Goal: Task Accomplishment & Management: Complete application form

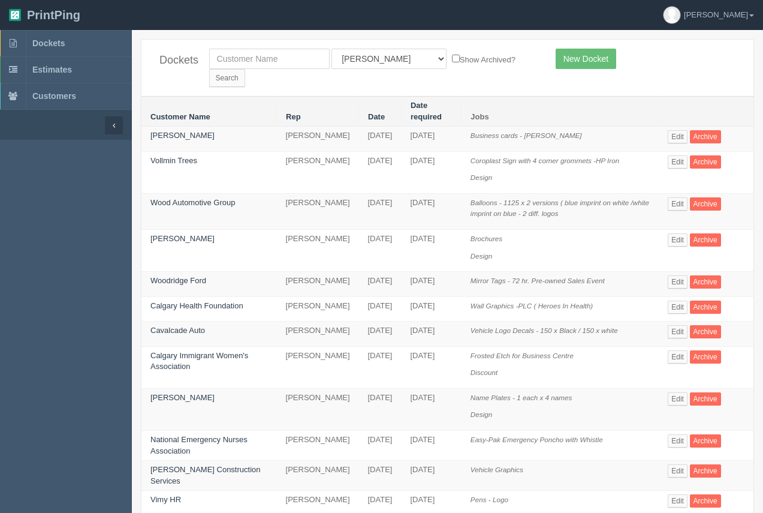
click at [260, 69] on div "Dockets All Users [PERSON_NAME] Test 1 [PERSON_NAME] [PERSON_NAME] [PERSON_NAME…" at bounding box center [448, 68] width 612 height 56
click at [264, 63] on input "text" at bounding box center [269, 59] width 121 height 20
type input "wood automotive"
click at [245, 69] on input "Search" at bounding box center [227, 78] width 36 height 18
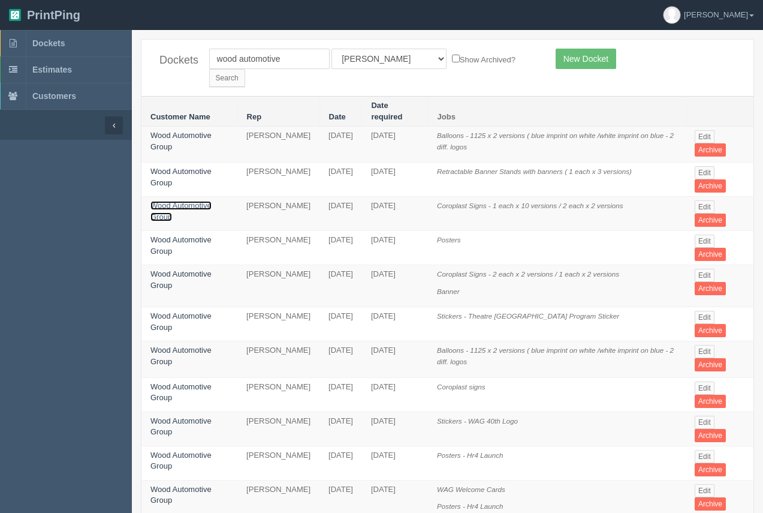
click at [186, 201] on link "Wood Automotive Group" at bounding box center [181, 211] width 61 height 20
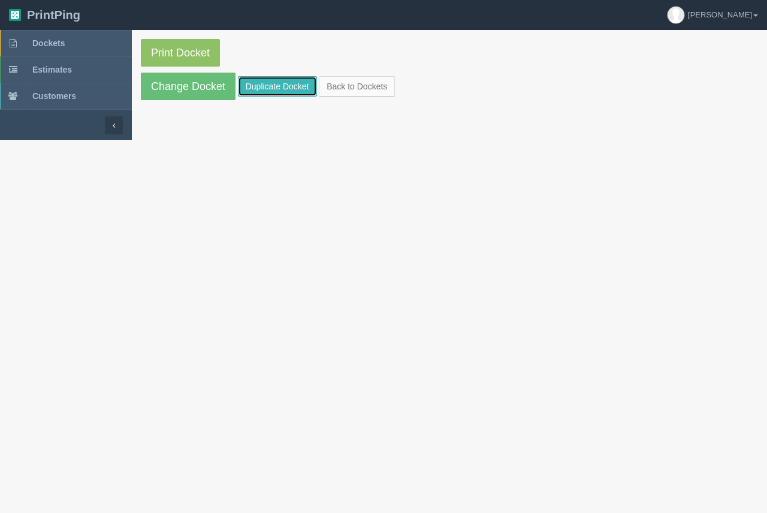
click at [249, 94] on link "Duplicate Docket" at bounding box center [277, 86] width 79 height 20
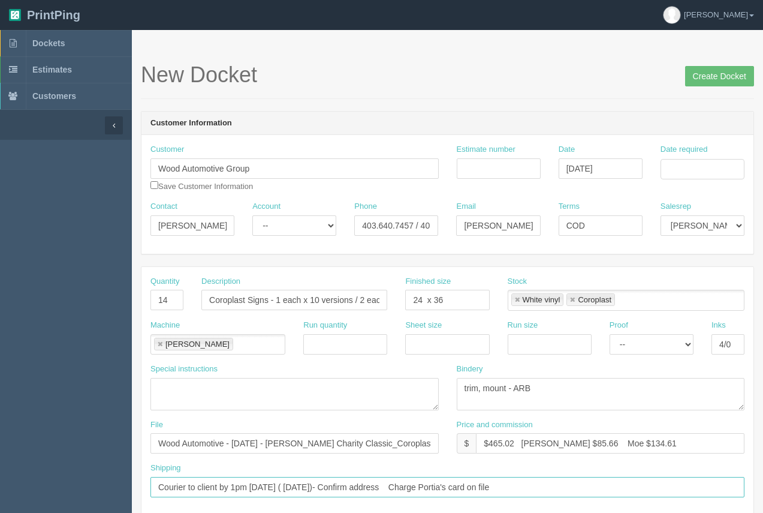
click at [540, 489] on input "Courier to client by 1pm Thursday ( August 14th)- Confirm address Charge Portia…" at bounding box center [448, 487] width 594 height 20
click at [235, 487] on input "Courier to client by 1pm Thursday ( August 14th)- Confirm address Charge Portia…" at bounding box center [448, 487] width 594 height 20
click at [286, 486] on input "Courier to client by 5 pm Thursday ( August 14th)- Confirm address Charge Porti…" at bounding box center [448, 487] width 594 height 20
click at [234, 489] on input "Courier to client by 5 pm ( August 14th)- Confirm address Charge Portia's card …" at bounding box center [448, 487] width 594 height 20
click at [304, 489] on input "Courier to client by 3 pm ( August 14th)- Confirm address Charge Portia's card …" at bounding box center [448, 487] width 594 height 20
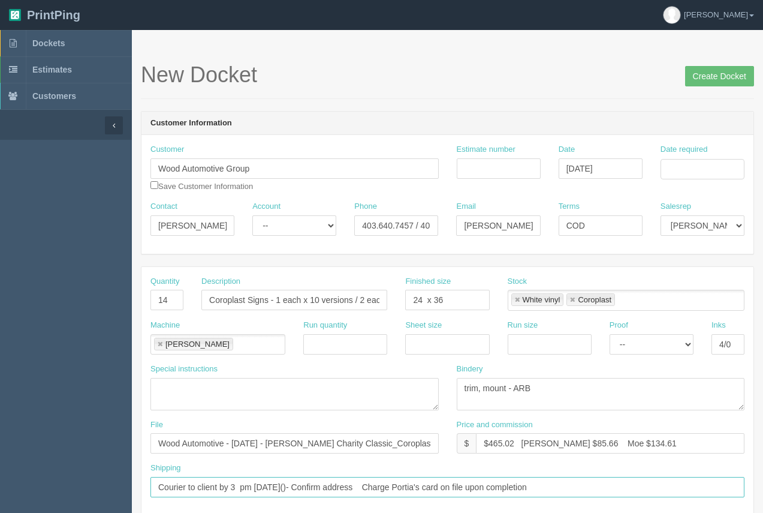
click at [240, 487] on input "Courier to client by 3 pm on Friday()- Confirm address Charge Portia's card on …" at bounding box center [448, 487] width 594 height 20
click at [290, 483] on input "Courier to client by 3 pm on Friday()- Confirm address Charge Portia's card on …" at bounding box center [448, 487] width 594 height 20
click at [285, 490] on input "Courier to client by 3 pm on Friday( September 26))- Confirm address Charge Por…" at bounding box center [448, 487] width 594 height 20
click at [333, 487] on input "Courier to client by 3 pm on Friday or sooner idf done( September 26))- Confirm…" at bounding box center [448, 487] width 594 height 20
drag, startPoint x: 484, startPoint y: 492, endPoint x: 423, endPoint y: 492, distance: 61.8
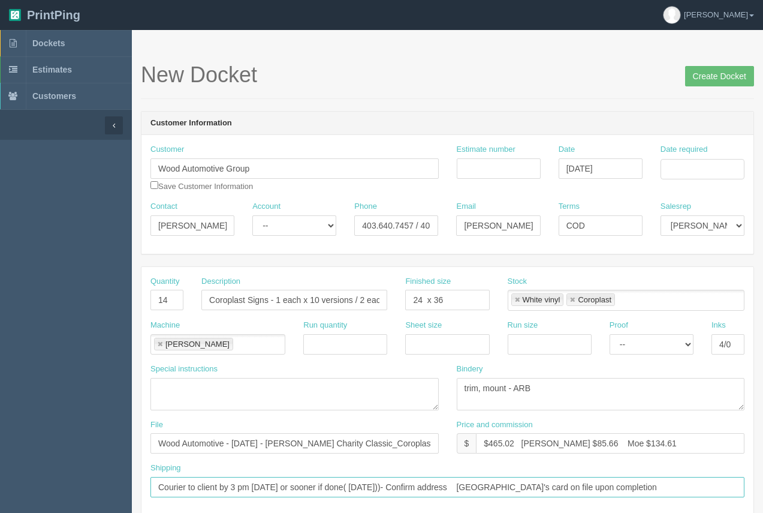
click at [423, 492] on input "Courier to client by 3 pm on Friday or sooner if done( September 26))- Confirm …" at bounding box center [448, 487] width 594 height 20
paste input "Big 4 Motors, 5905 Weaselhead Rd."
drag, startPoint x: 201, startPoint y: 484, endPoint x: 144, endPoint y: 460, distance: 61.6
click at [151, 473] on div "Shipping Courier to client by 3 pm on Friday or sooner if done( September 26))-…" at bounding box center [448, 479] width 594 height 35
type input "Ship by 3 pm on Friday or sooner if done( September 26))- Big 4 Motors, 5905 We…"
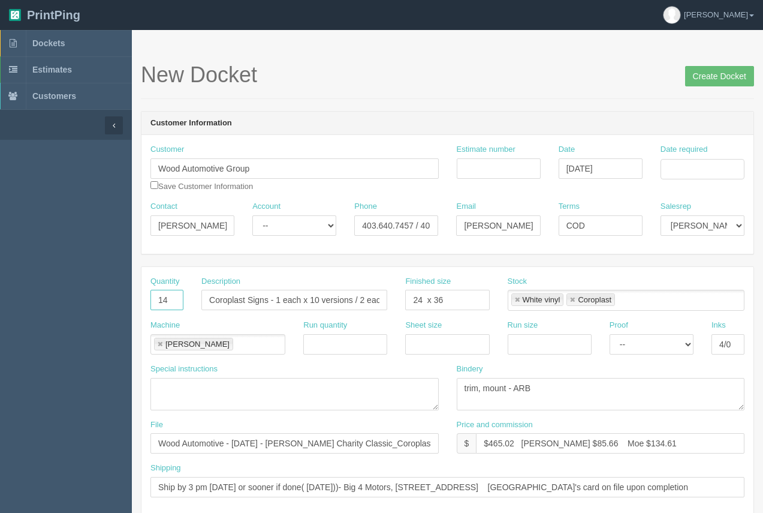
click at [170, 296] on input "14" at bounding box center [167, 300] width 33 height 20
type input "1"
drag, startPoint x: 209, startPoint y: 296, endPoint x: 399, endPoint y: 319, distance: 191.4
click at [399, 319] on div "Quantity 1 Description Coroplast Signs - 1 each x 10 versions / 2 each x 2 vers…" at bounding box center [448, 391] width 612 height 248
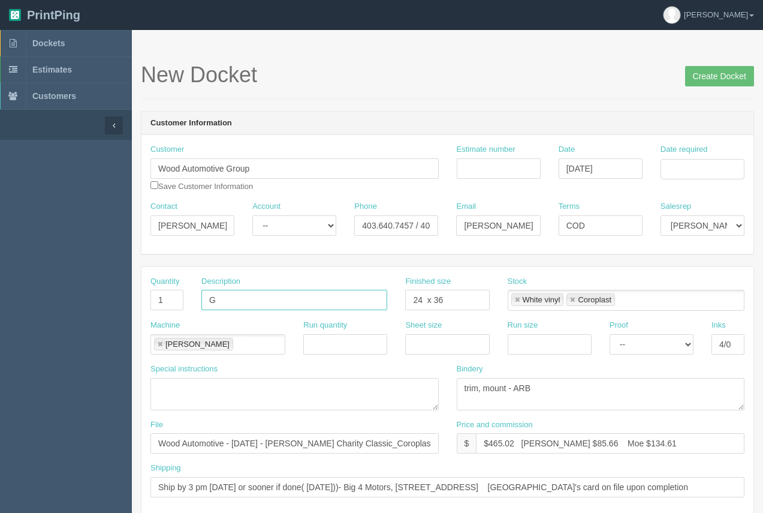
scroll to position [0, 0]
click at [309, 305] on input "Giant Cheque" at bounding box center [294, 300] width 186 height 20
type input "Giant Cheque - Taza Dealer"
drag, startPoint x: 442, startPoint y: 295, endPoint x: 391, endPoint y: 296, distance: 51.0
click at [391, 296] on div "Quantity 1 Description Giant Cheque - Taza Dealer Finished size 24 x 36 Stock W…" at bounding box center [448, 298] width 612 height 44
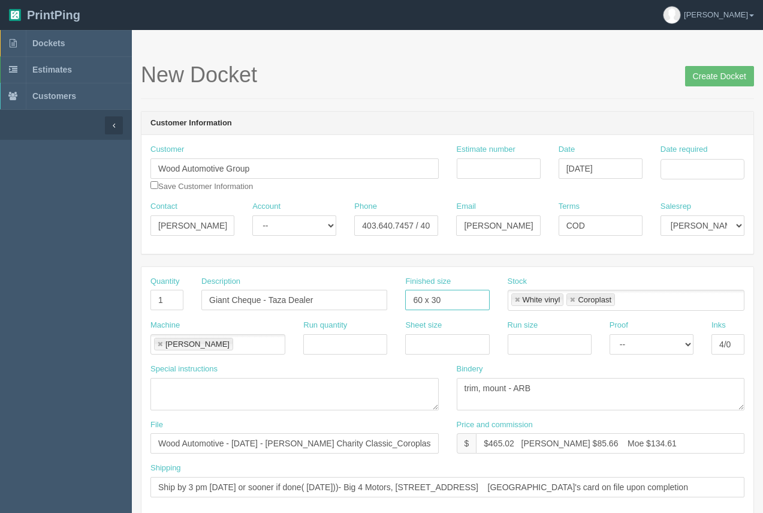
type input "60 x 30"
drag, startPoint x: 708, startPoint y: 170, endPoint x: 705, endPoint y: 178, distance: 8.6
click at [708, 170] on input "Date required" at bounding box center [703, 169] width 84 height 20
click at [656, 282] on td "22" at bounding box center [654, 283] width 17 height 17
click at [672, 285] on td "23" at bounding box center [670, 283] width 15 height 17
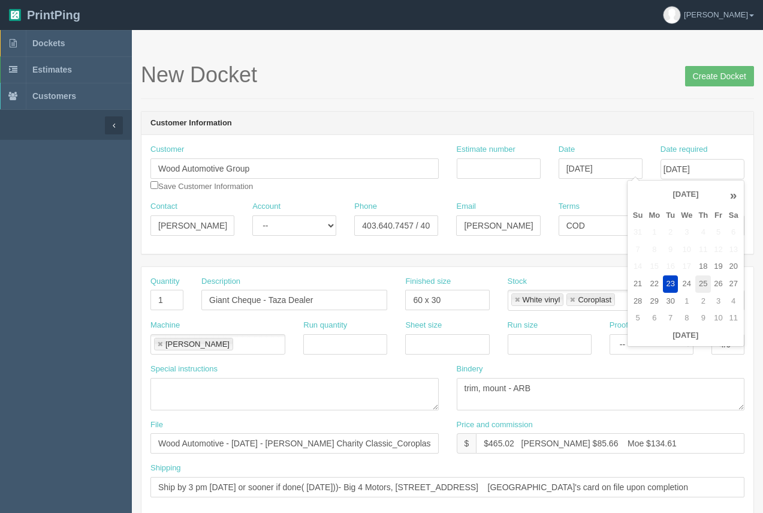
click at [704, 288] on td "25" at bounding box center [704, 283] width 16 height 17
type input "September 25, 2025"
click at [655, 68] on h1 "New Docket Create Docket" at bounding box center [447, 75] width 613 height 24
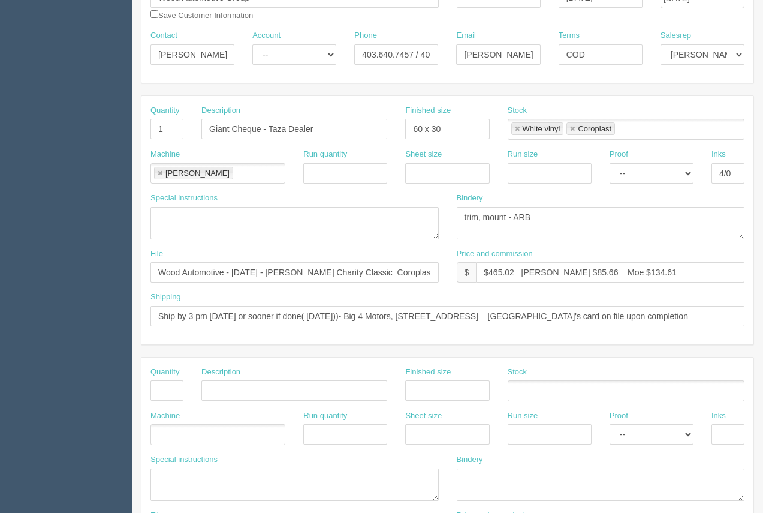
scroll to position [162, 0]
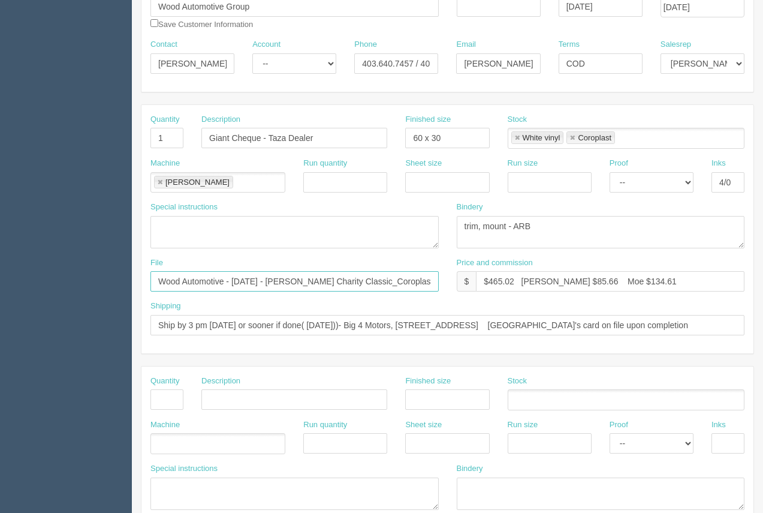
drag, startPoint x: 421, startPoint y: 280, endPoint x: 257, endPoint y: 284, distance: 163.7
click at [257, 284] on input "Wood Automotive - August 2025 - Roger Charity Classic_Coroplast" at bounding box center [295, 281] width 288 height 20
click at [257, 282] on input "Wood Automotive - August 2025 - Roger Charity Classic_Coroplast" at bounding box center [295, 281] width 288 height 20
drag, startPoint x: 425, startPoint y: 282, endPoint x: 304, endPoint y: 272, distance: 121.5
click at [305, 273] on input "Wood Automotive - September 2025 - Roger Charity Classic_Coroplast" at bounding box center [295, 281] width 288 height 20
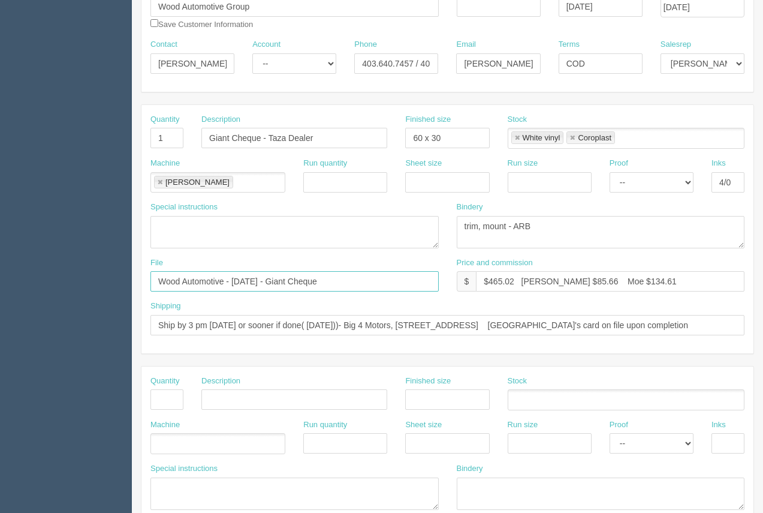
type input "Wood Automotive - September 2025 - Giant Cheque"
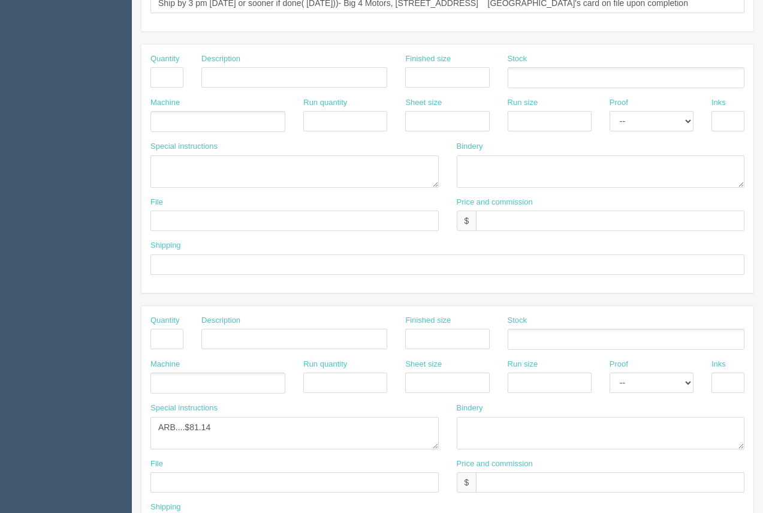
scroll to position [576, 0]
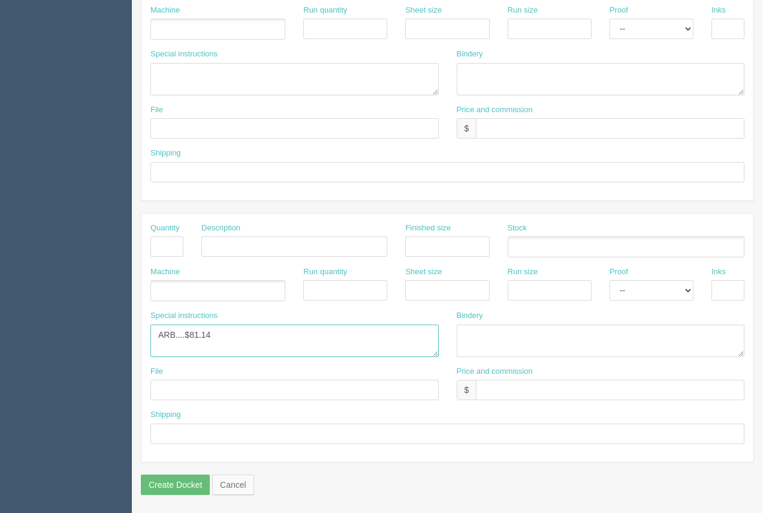
drag, startPoint x: 224, startPoint y: 330, endPoint x: 197, endPoint y: 329, distance: 27.6
click at [197, 329] on textarea "ARB....$81.14" at bounding box center [295, 340] width 288 height 32
type textarea "ARB....$30.00"
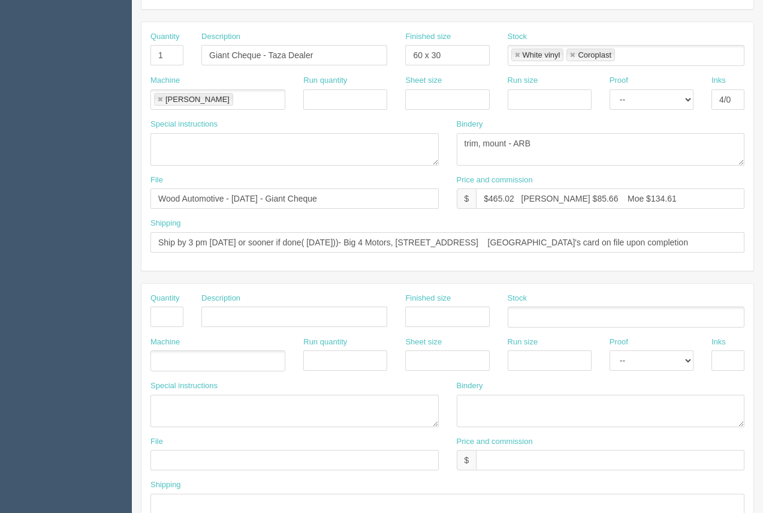
scroll to position [246, 0]
drag, startPoint x: 512, startPoint y: 197, endPoint x: 495, endPoint y: 204, distance: 18.6
click at [490, 197] on input "$465.02 Arif $85.66 Moe $134.61" at bounding box center [610, 197] width 269 height 20
drag, startPoint x: 558, startPoint y: 195, endPoint x: 549, endPoint y: 200, distance: 10.7
click at [546, 197] on input "$170.22 Arif $85.66 Moe $134.61" at bounding box center [610, 197] width 269 height 20
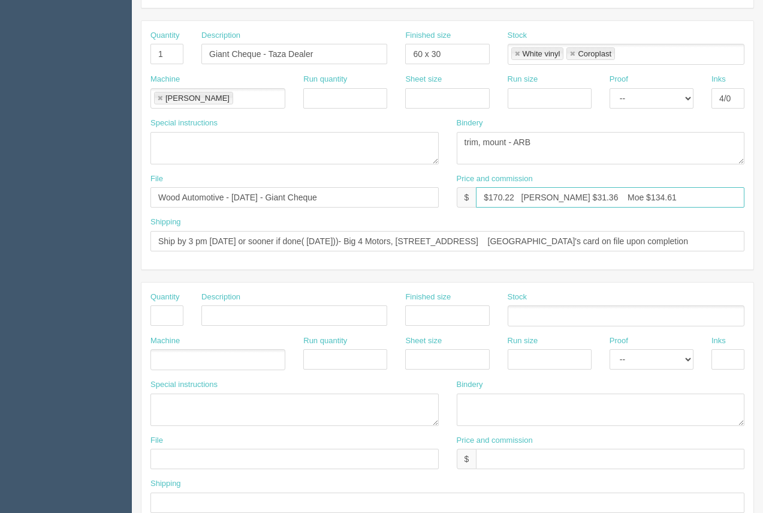
drag, startPoint x: 633, startPoint y: 193, endPoint x: 597, endPoint y: 193, distance: 35.4
click at [597, 193] on input "$170.22 Arif $31.36 Moe $134.61" at bounding box center [610, 197] width 269 height 20
type input "$170.22 Arif $31.36 Moe $49.27"
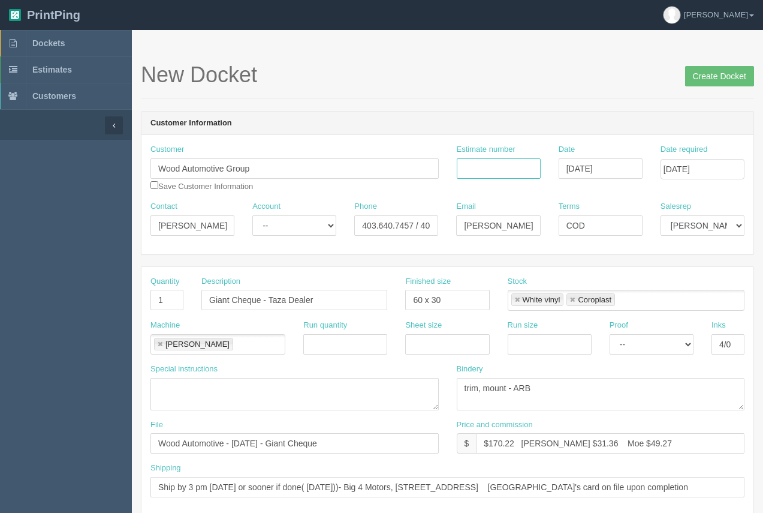
click at [475, 167] on input "Estimate number" at bounding box center [499, 168] width 84 height 20
type input "92558"
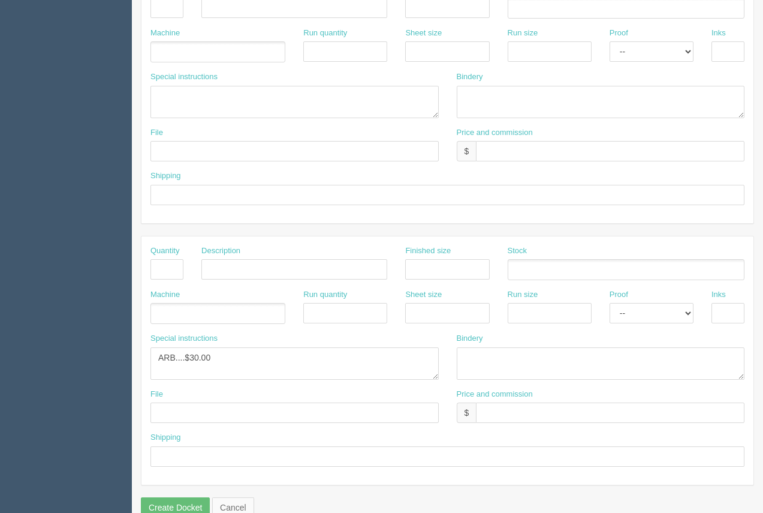
scroll to position [576, 0]
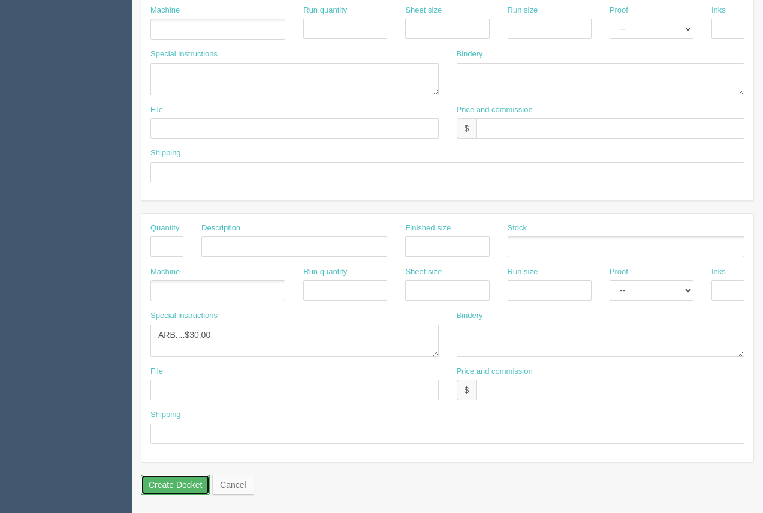
click at [159, 478] on input "Create Docket" at bounding box center [175, 484] width 69 height 20
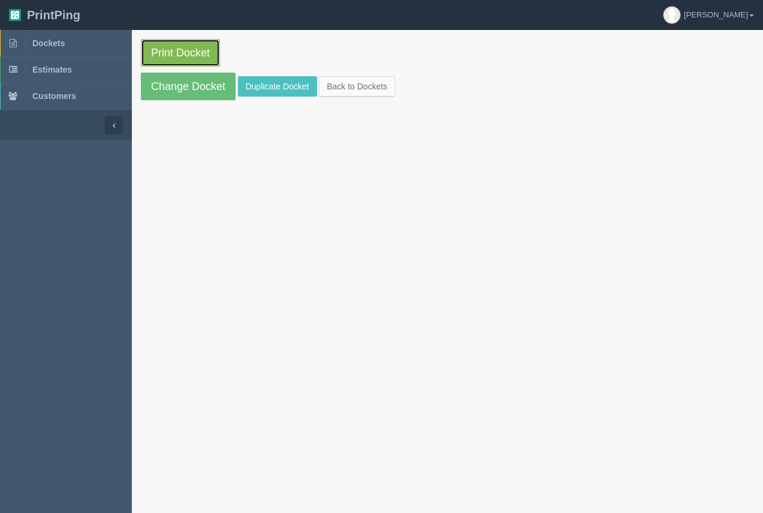
click at [179, 59] on link "Print Docket" at bounding box center [180, 53] width 79 height 28
click at [57, 38] on span "Dockets" at bounding box center [48, 43] width 32 height 10
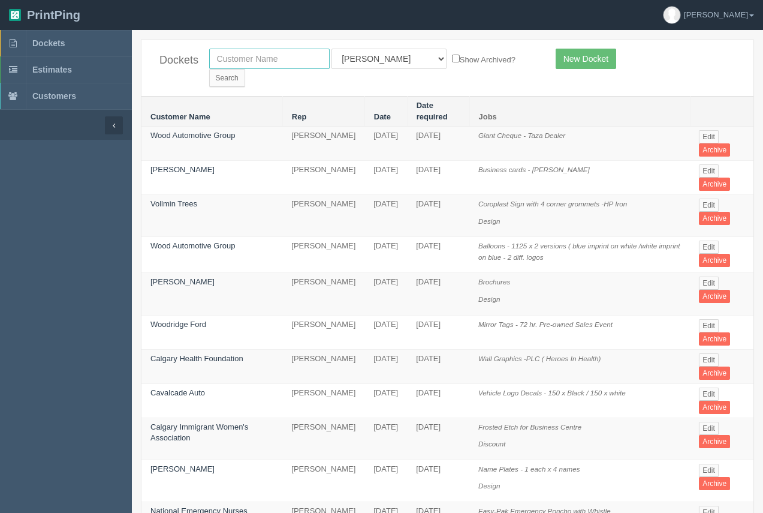
click at [261, 62] on input "text" at bounding box center [269, 59] width 121 height 20
type input "inspectagram"
click at [209, 69] on input "Search" at bounding box center [227, 78] width 36 height 18
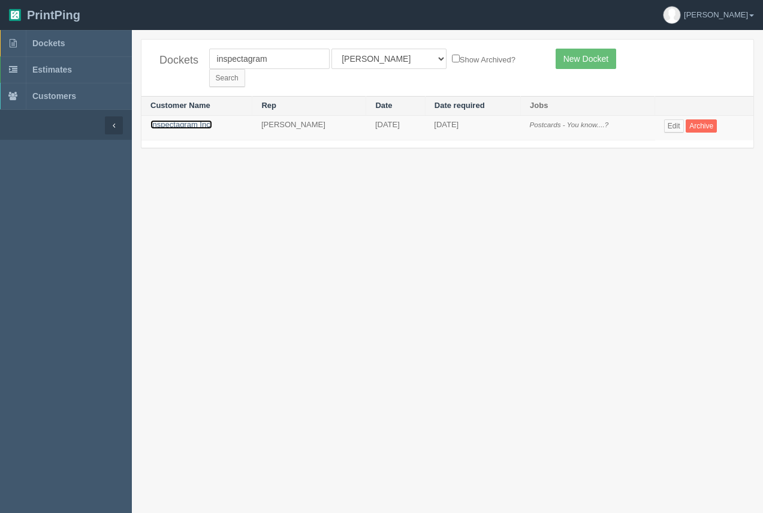
click at [197, 120] on link "Inspectagram Inc." at bounding box center [182, 124] width 62 height 9
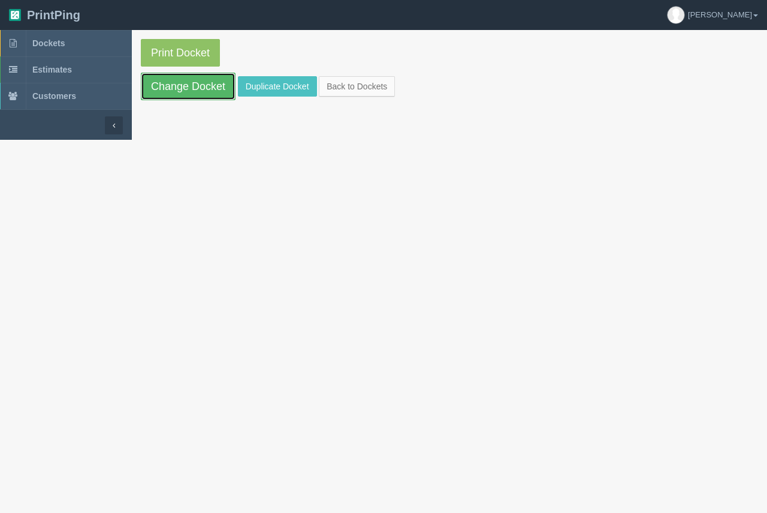
click at [212, 91] on link "Change Docket" at bounding box center [188, 87] width 95 height 28
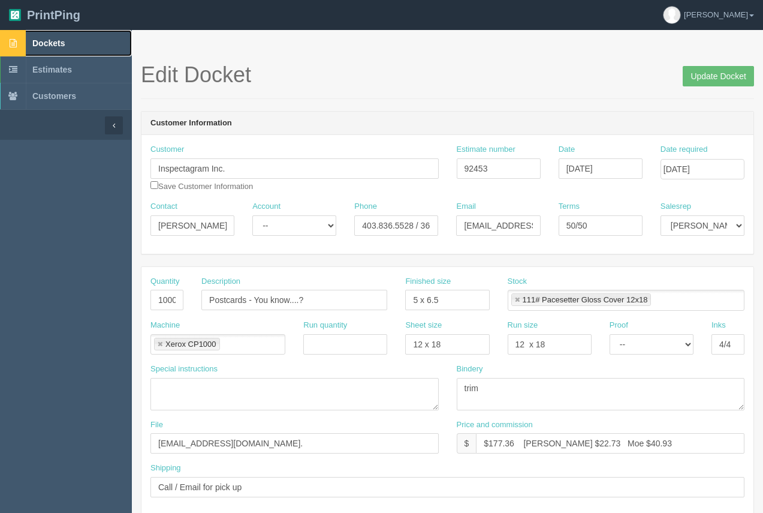
click at [26, 40] on icon at bounding box center [13, 43] width 26 height 26
click at [48, 40] on span "Dockets" at bounding box center [48, 43] width 32 height 10
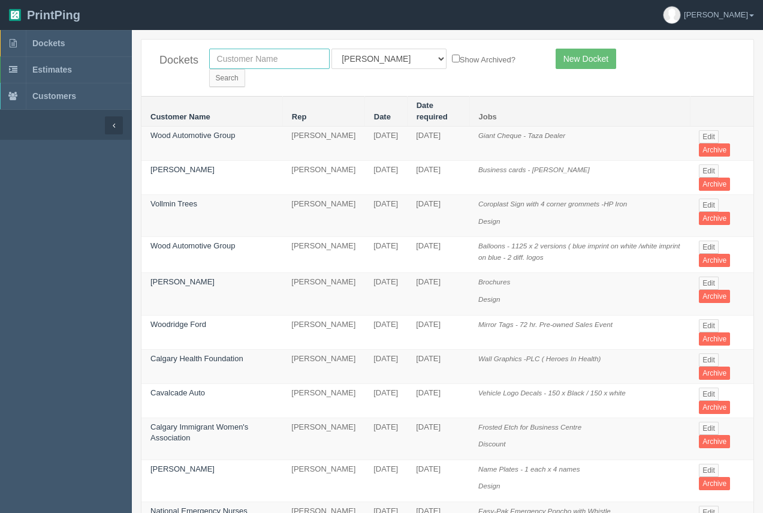
click at [291, 52] on input "text" at bounding box center [269, 59] width 121 height 20
type input "olds"
click at [245, 69] on input "Search" at bounding box center [227, 78] width 36 height 18
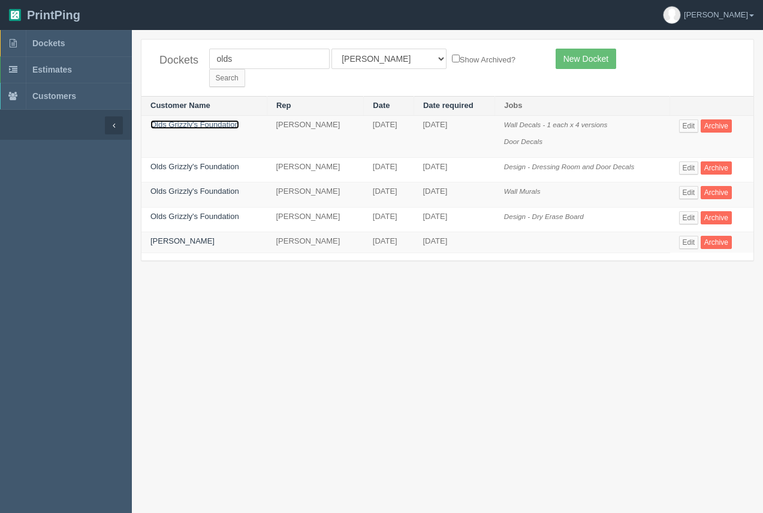
click at [185, 120] on link "Olds Grizzly's Foundation" at bounding box center [195, 124] width 89 height 9
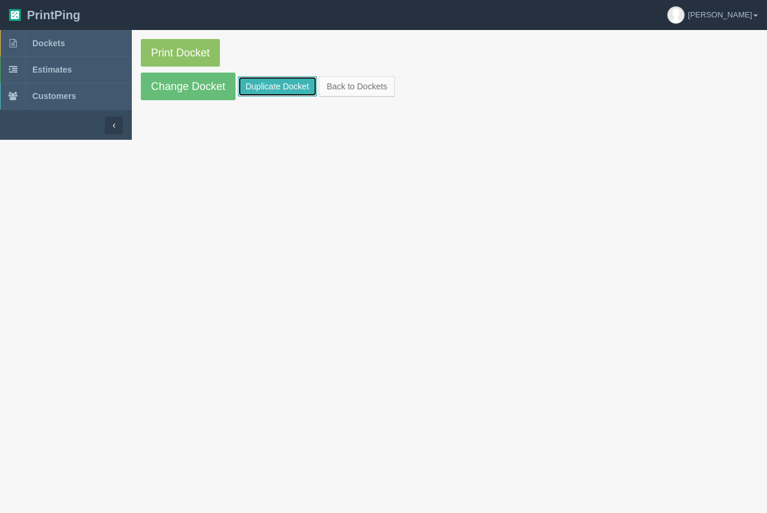
click at [249, 88] on link "Duplicate Docket" at bounding box center [277, 86] width 79 height 20
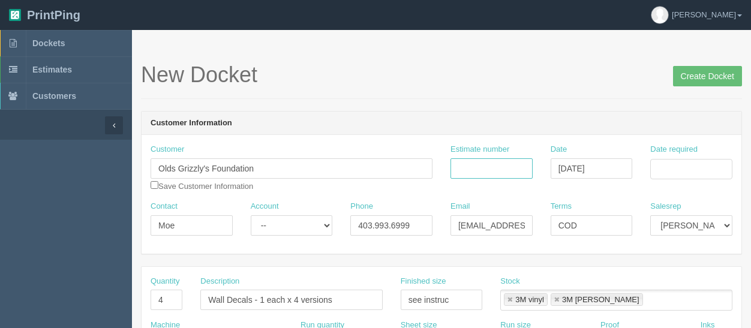
click at [471, 168] on input "Estimate number" at bounding box center [491, 168] width 82 height 20
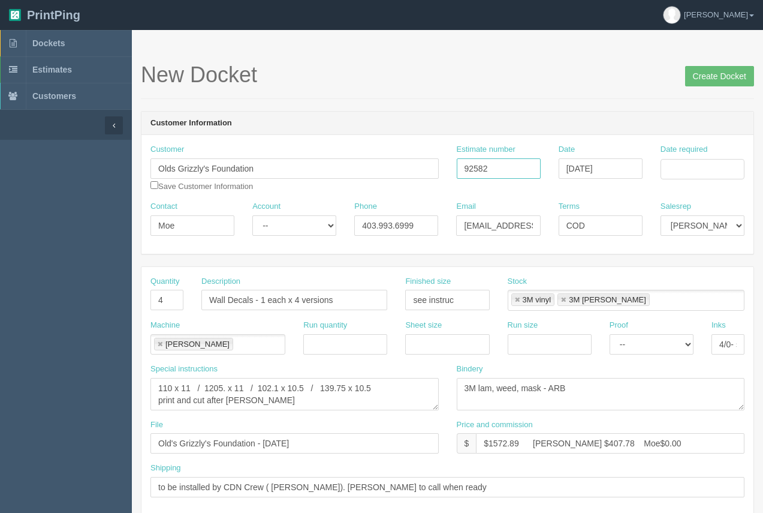
type input "92582"
click at [690, 167] on input "Date required" at bounding box center [703, 169] width 84 height 20
click at [661, 279] on td "22" at bounding box center [654, 283] width 17 height 17
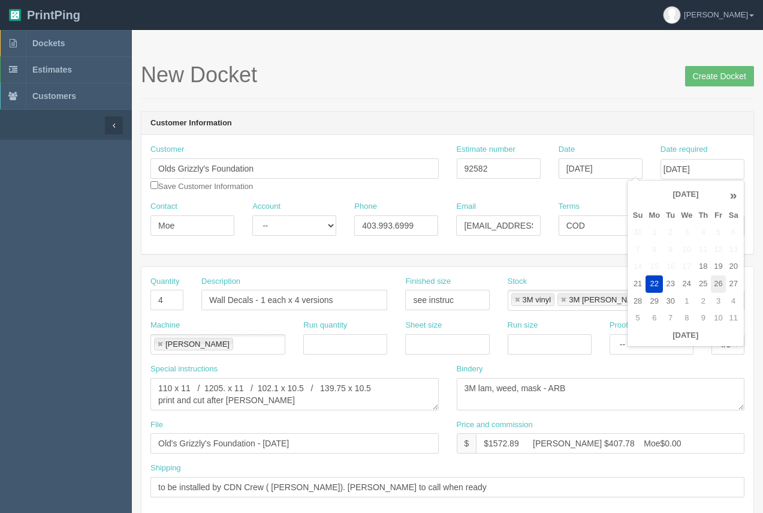
click at [714, 286] on td "26" at bounding box center [718, 283] width 14 height 17
type input "[DATE]"
drag, startPoint x: 577, startPoint y: 109, endPoint x: 577, endPoint y: 117, distance: 8.4
drag, startPoint x: 342, startPoint y: 299, endPoint x: 207, endPoint y: 303, distance: 135.6
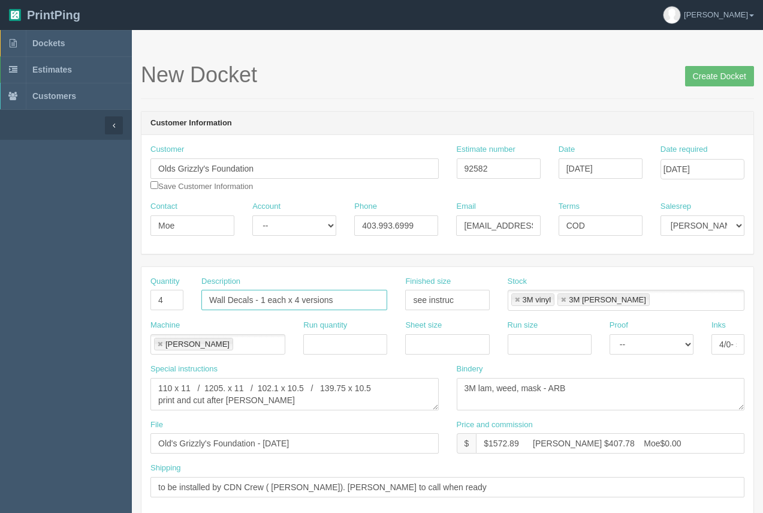
click at [207, 303] on input "Wall Decals - 1 each x 4 versions" at bounding box center [294, 300] width 186 height 20
type input "Door Decal"
drag, startPoint x: 460, startPoint y: 302, endPoint x: 407, endPoint y: 300, distance: 53.4
click at [407, 300] on input "see instruc" at bounding box center [447, 300] width 84 height 20
type input "36 x 82"
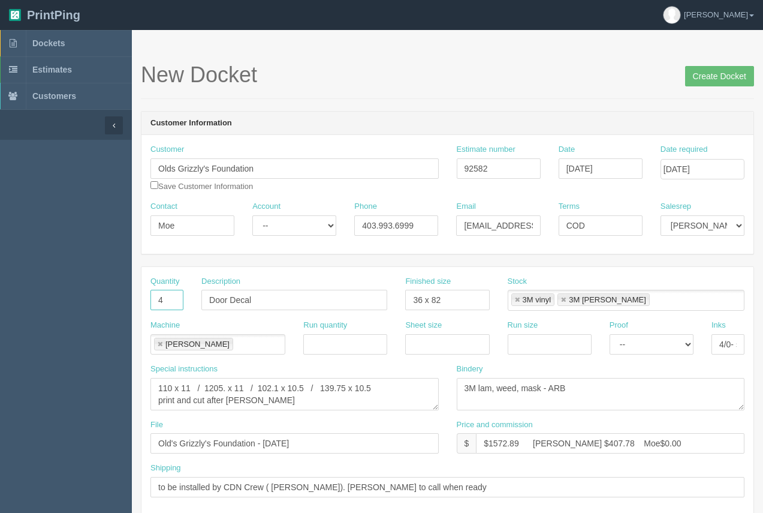
drag, startPoint x: 167, startPoint y: 300, endPoint x: 152, endPoint y: 300, distance: 15.0
click at [155, 301] on input "4" at bounding box center [167, 300] width 33 height 20
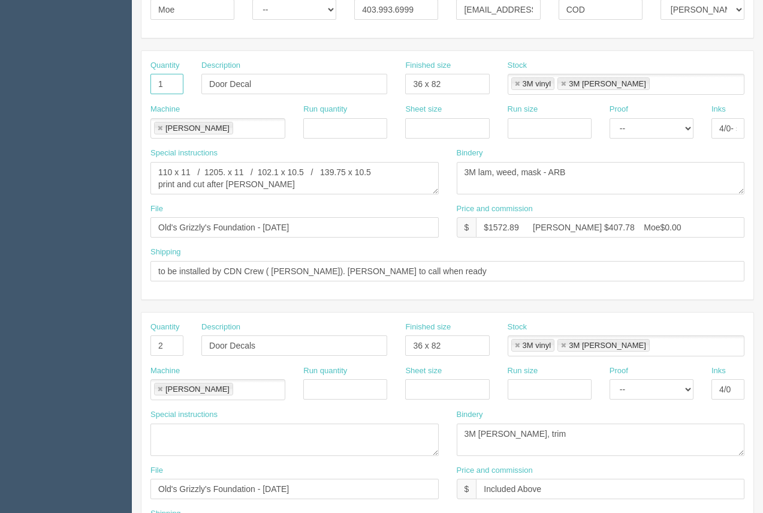
scroll to position [207, 0]
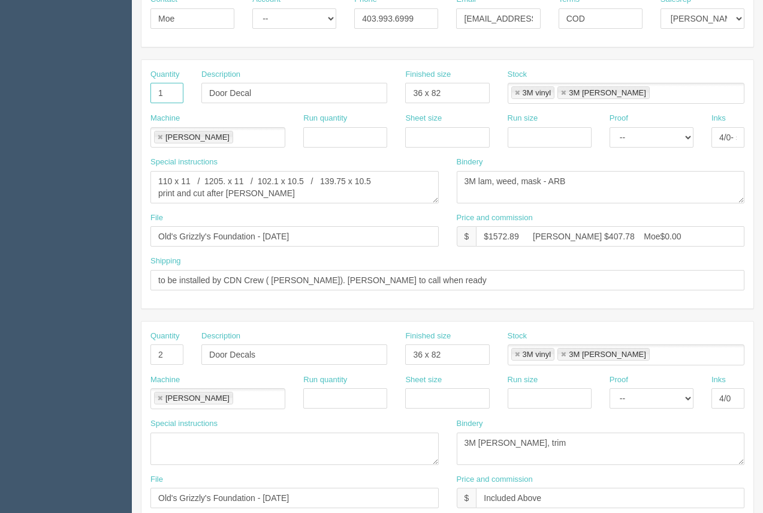
type input "1"
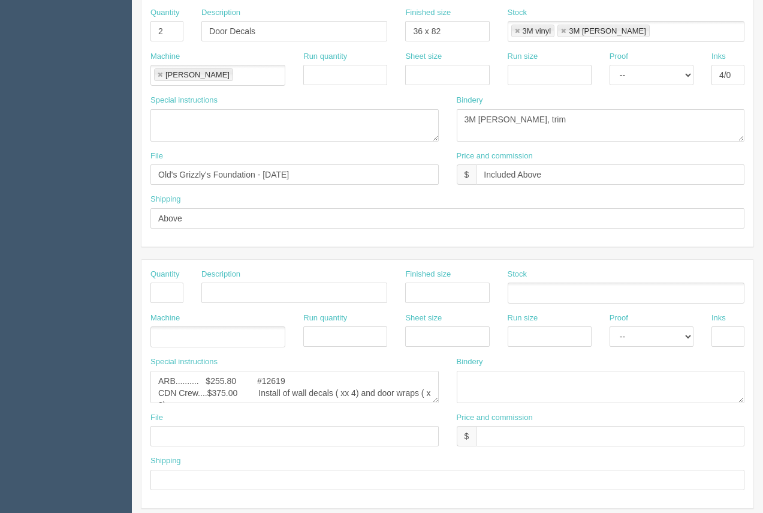
scroll to position [531, 0]
click at [296, 385] on textarea "ARB.......... $255.80 #12619 CDN Crew....$375.00 Install of wall decals ( xx 4)…" at bounding box center [295, 386] width 288 height 32
click at [239, 380] on textarea "ARB.......... $255.80 #12619 CDN Crew....$375.00 Install of wall decals ( xx 4)…" at bounding box center [295, 386] width 288 height 32
click at [248, 380] on textarea "ARB.......... $255.80 #12619 CDN Crew....$375.00 Install of wall decals ( xx 4)…" at bounding box center [295, 386] width 288 height 32
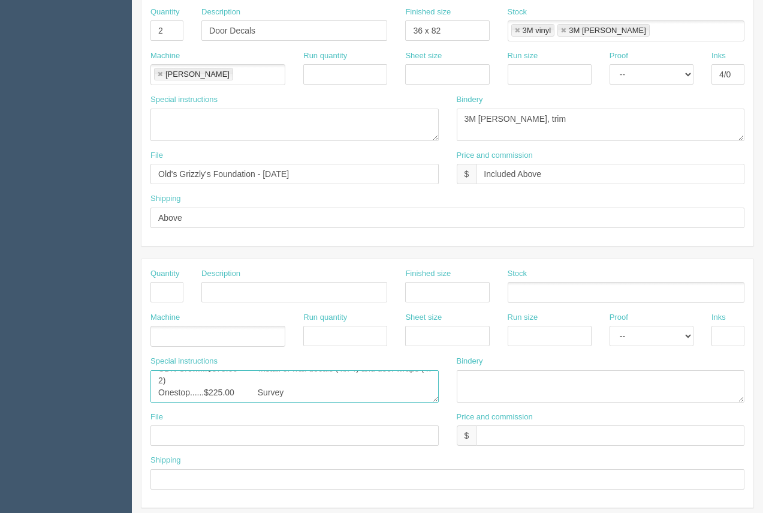
drag, startPoint x: 157, startPoint y: 393, endPoint x: 296, endPoint y: 401, distance: 138.8
click at [296, 401] on textarea "ARB.......... $255.80 #12619 CDN Crew....$375.00 Install of wall decals ( xx 4)…" at bounding box center [295, 386] width 288 height 32
type textarea "ARB.......... $63.04 #12628"
drag, startPoint x: 178, startPoint y: 31, endPoint x: 126, endPoint y: 38, distance: 52.7
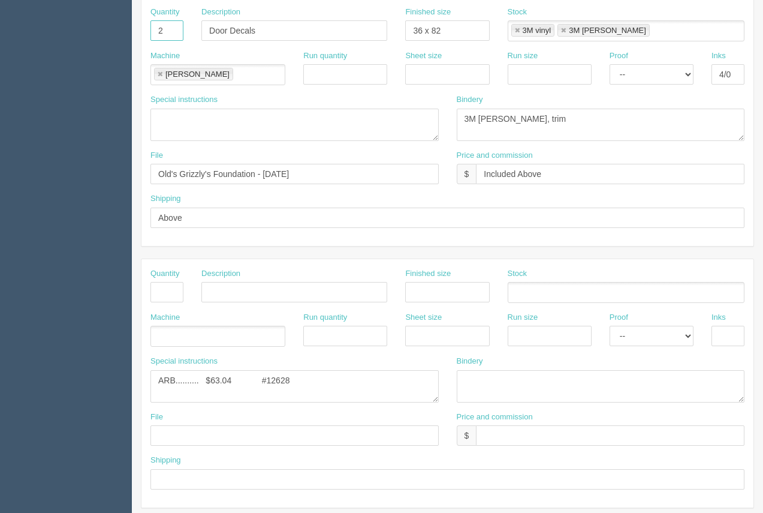
click at [126, 38] on section "Dockets Estimates Customers" at bounding box center [381, 28] width 763 height 1059
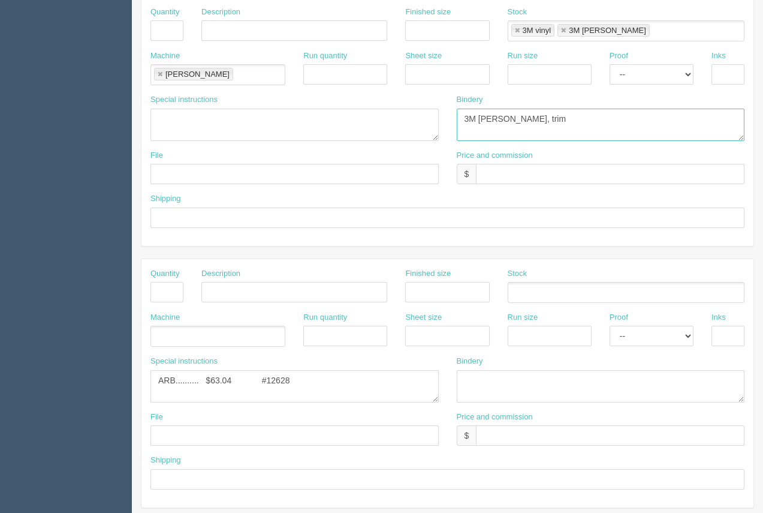
drag, startPoint x: 540, startPoint y: 119, endPoint x: 419, endPoint y: 108, distance: 121.6
click at [419, 108] on div "Special instructions Bindery 3M [PERSON_NAME], trim" at bounding box center [448, 122] width 612 height 56
click at [514, 31] on link at bounding box center [517, 31] width 7 height 8
type input "3M [PERSON_NAME]"
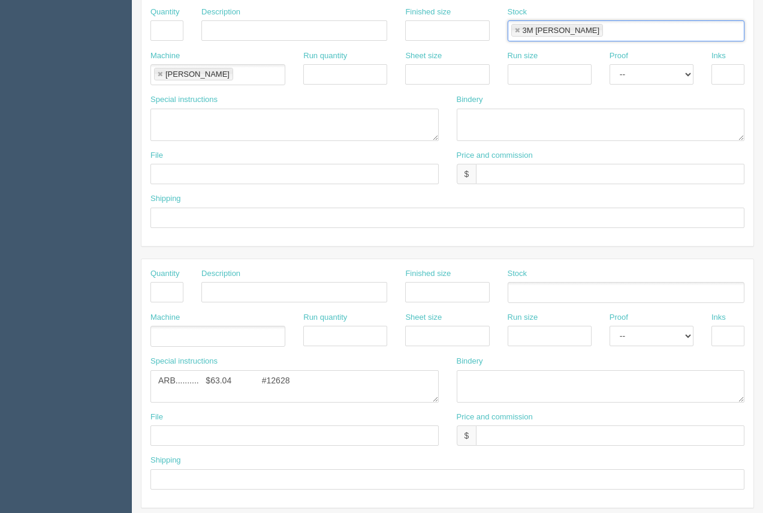
click at [514, 31] on link at bounding box center [517, 31] width 7 height 8
click at [164, 73] on li "[PERSON_NAME]" at bounding box center [193, 74] width 79 height 13
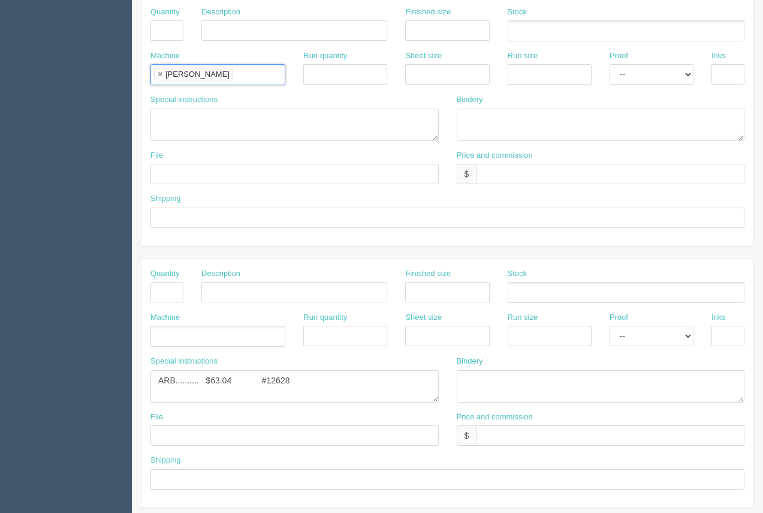
click at [158, 74] on link at bounding box center [159, 75] width 7 height 8
click at [762, 124] on section "New Docket Create Docket Customer Information Customer Olds Grizzly's Foundatio…" at bounding box center [447, 28] width 631 height 1059
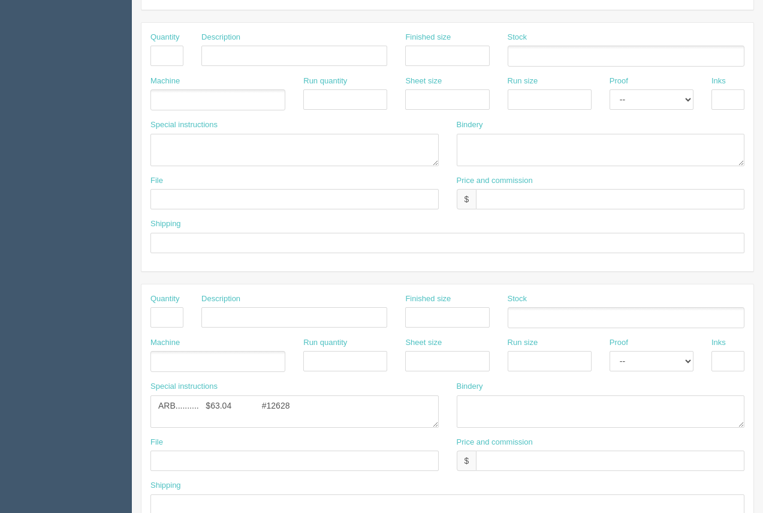
scroll to position [82, 0]
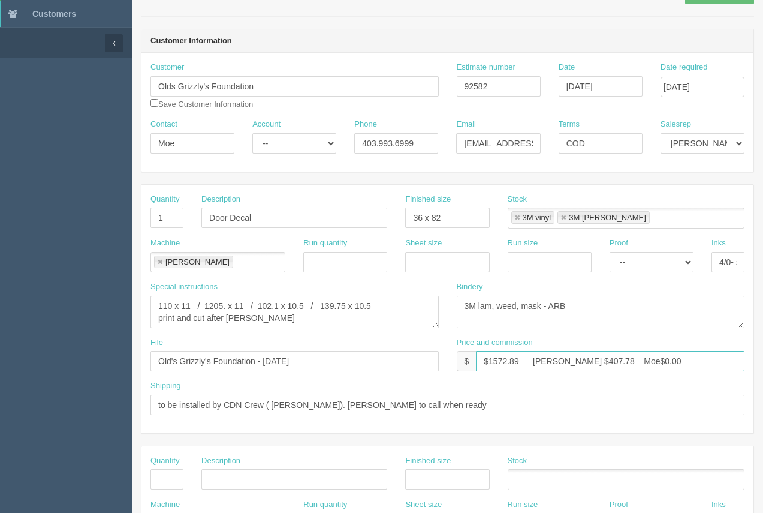
drag, startPoint x: 529, startPoint y: 359, endPoint x: 488, endPoint y: 363, distance: 41.6
click at [488, 363] on input "$1572.89 [PERSON_NAME] $407.78 Moe$0.00" at bounding box center [610, 361] width 269 height 20
click at [552, 363] on input "$N/C [PERSON_NAME] $407.78 Moe$0.00" at bounding box center [610, 361] width 269 height 20
type input "$N/C [PERSON_NAME] $0.00 Moe$0.00"
drag, startPoint x: 248, startPoint y: 320, endPoint x: 154, endPoint y: 299, distance: 96.4
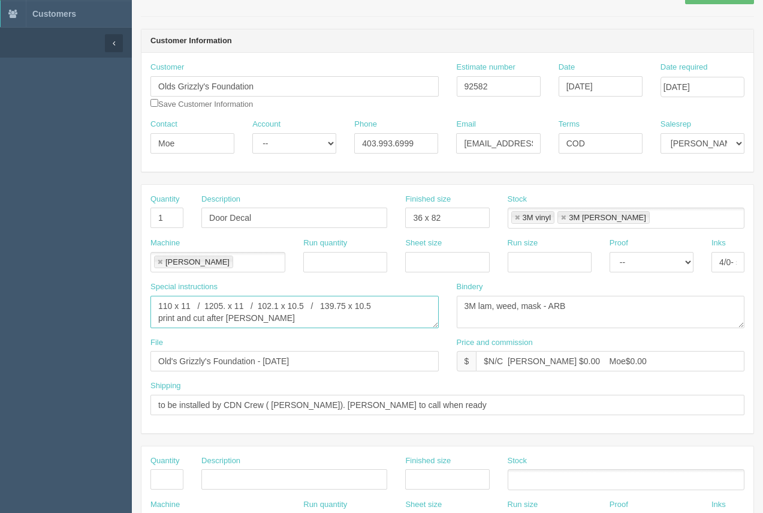
click at [149, 302] on div "Special instructions 110 x 11 / 1205. x 11 / 102.1 x 10.5 / 139.75 x 10.5 print…" at bounding box center [295, 309] width 306 height 56
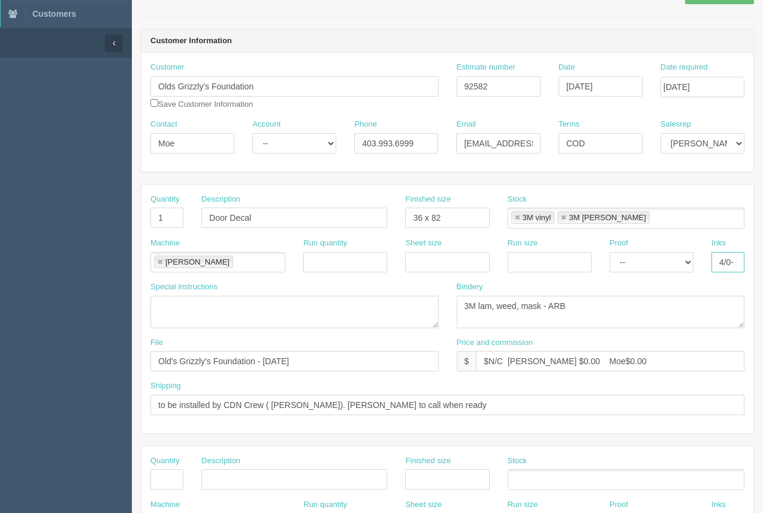
scroll to position [0, 40]
drag, startPoint x: 730, startPoint y: 261, endPoint x: 746, endPoint y: 265, distance: 16.6
click at [746, 265] on div "Inks 4/0- see instruc" at bounding box center [728, 259] width 51 height 44
type input "4/0"
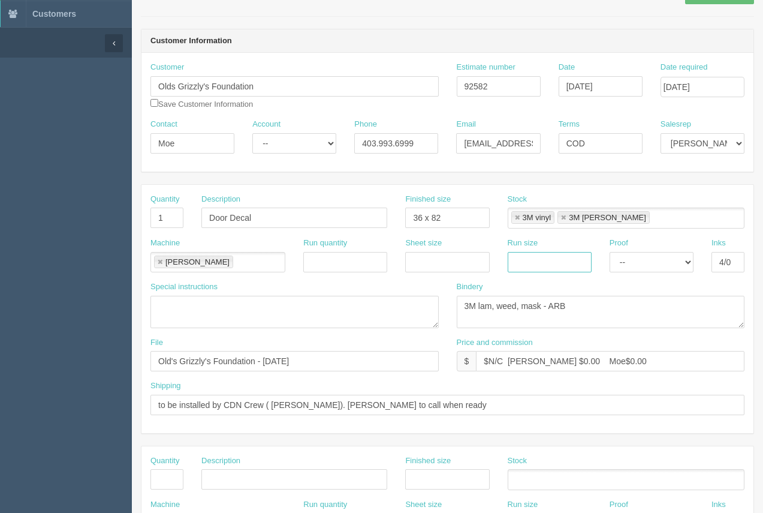
click at [557, 267] on input "text" at bounding box center [550, 262] width 84 height 20
click at [673, 282] on div "Bindery 3M lam, weed, mask - ARB" at bounding box center [601, 304] width 288 height 47
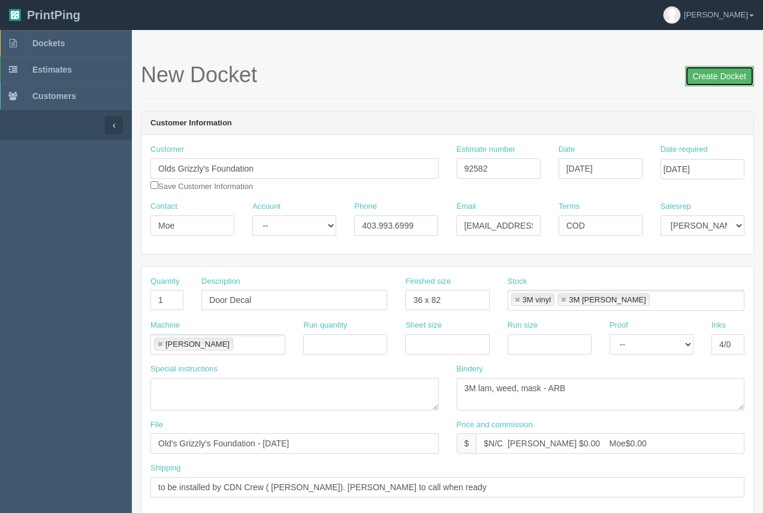
click at [712, 76] on input "Create Docket" at bounding box center [719, 76] width 69 height 20
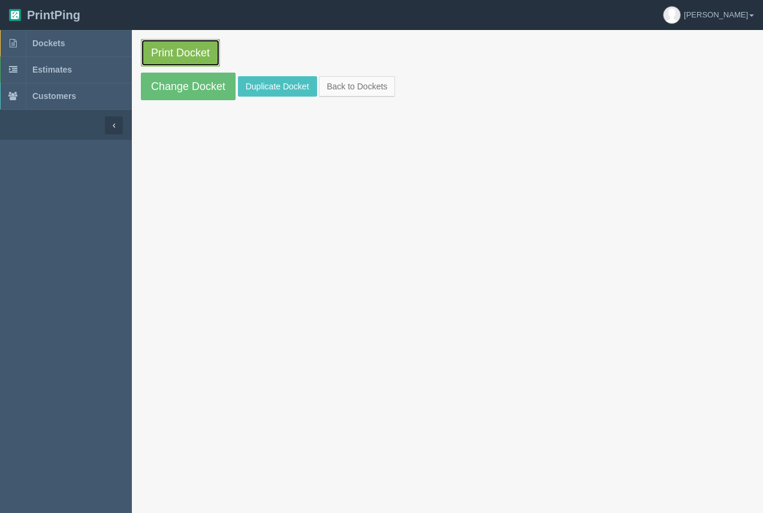
click at [195, 47] on link "Print Docket" at bounding box center [180, 53] width 79 height 28
